Goal: Transaction & Acquisition: Obtain resource

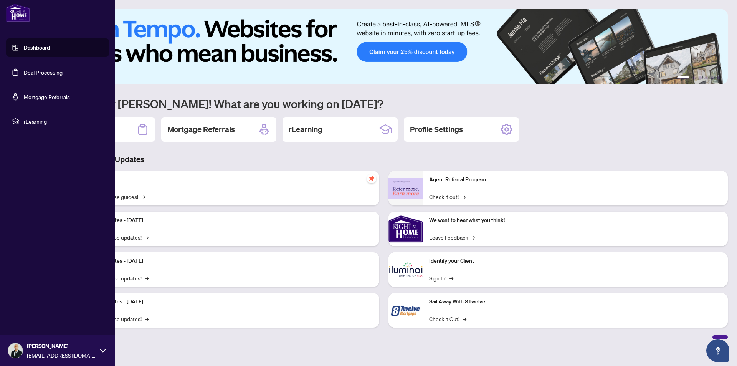
click at [35, 75] on link "Deal Processing" at bounding box center [43, 72] width 39 height 7
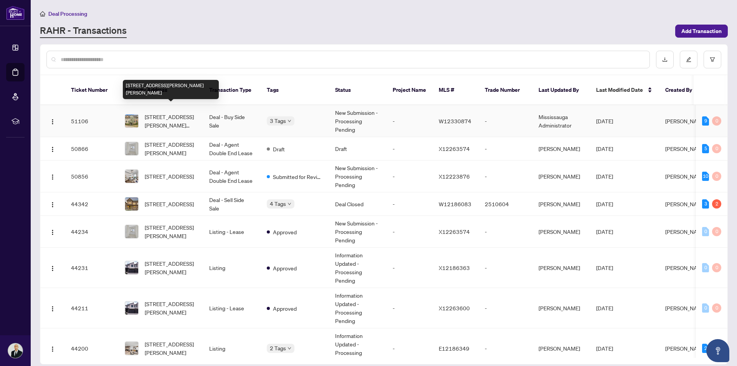
click at [180, 112] on span "[STREET_ADDRESS][PERSON_NAME][PERSON_NAME]" at bounding box center [171, 120] width 52 height 17
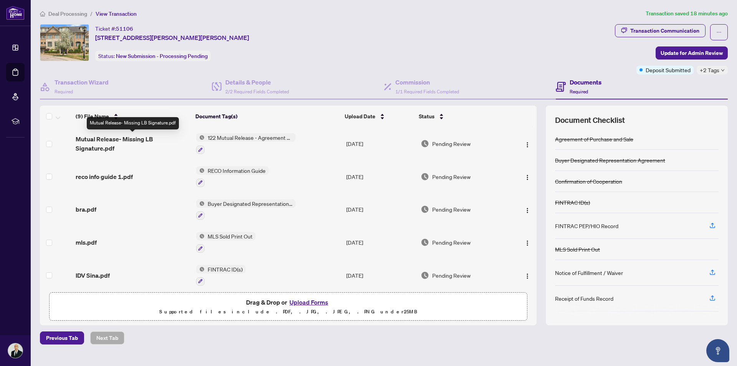
click at [100, 147] on span "Mutual Release- Missing LB Signature.pdf" at bounding box center [133, 143] width 114 height 18
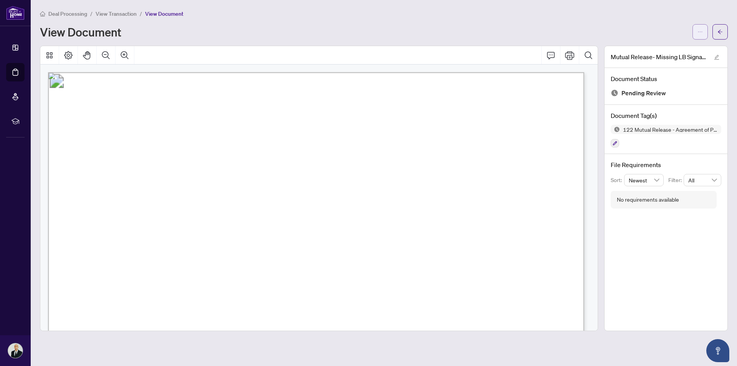
click at [696, 32] on button "button" at bounding box center [699, 31] width 15 height 15
click at [667, 49] on span "Download" at bounding box center [672, 48] width 58 height 8
